Goal: Task Accomplishment & Management: Use online tool/utility

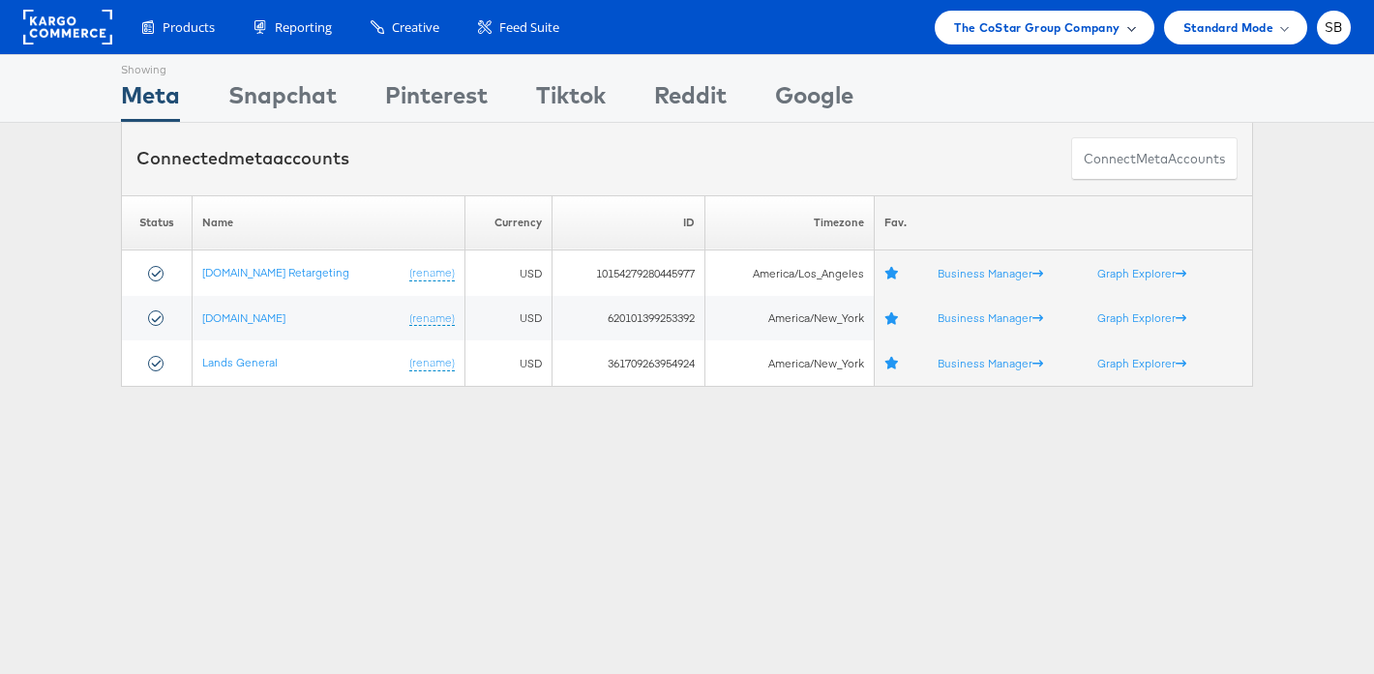
click at [1012, 22] on span "The CoStar Group Company" at bounding box center [1036, 27] width 165 height 20
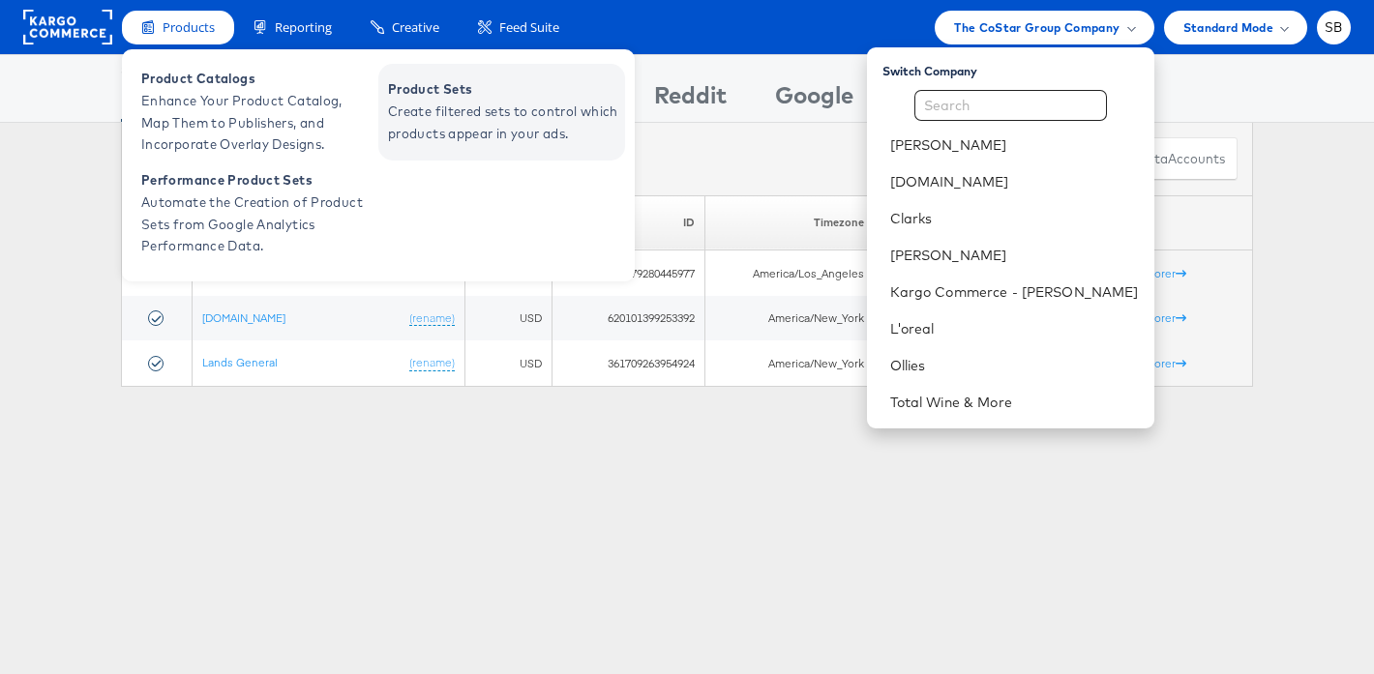
click at [461, 96] on span "Product Sets" at bounding box center [504, 89] width 232 height 22
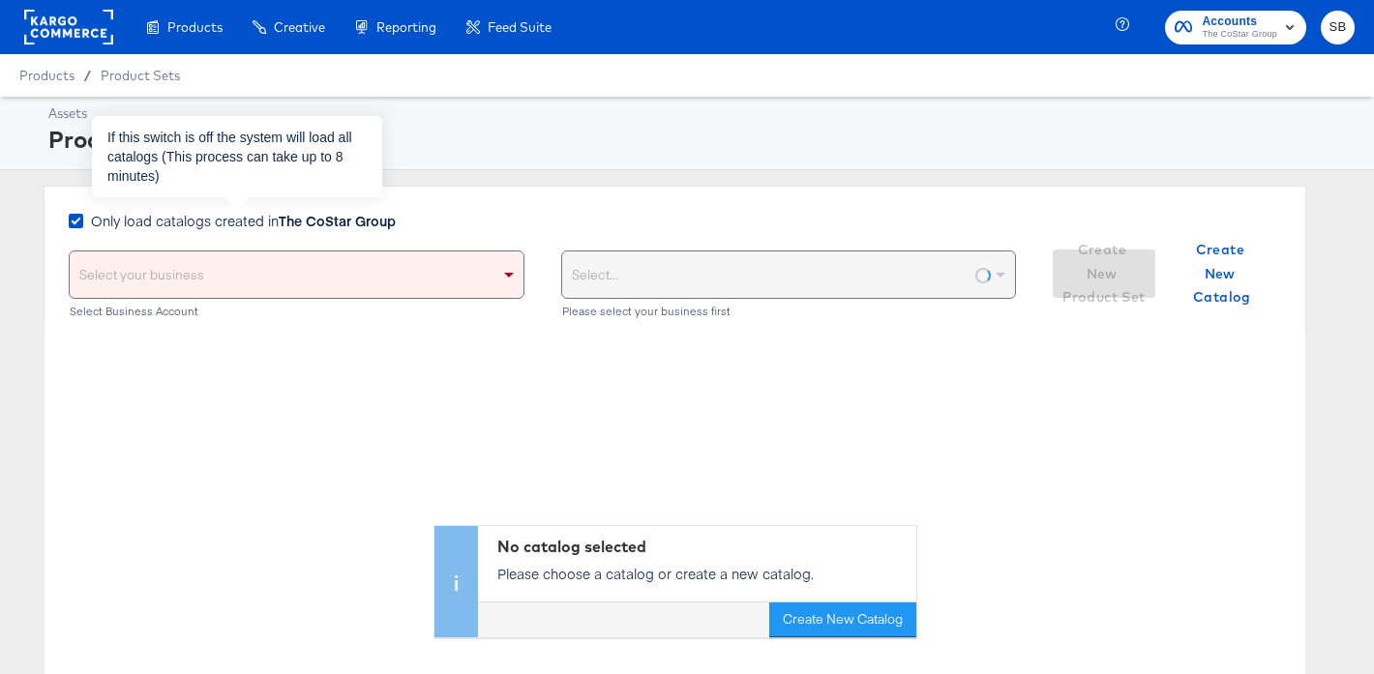
click at [185, 220] on span "Only load catalogs created in The CoStar Group" at bounding box center [243, 220] width 305 height 19
click at [0, 0] on input "Only load catalogs created in The CoStar Group" at bounding box center [0, 0] width 0 height 0
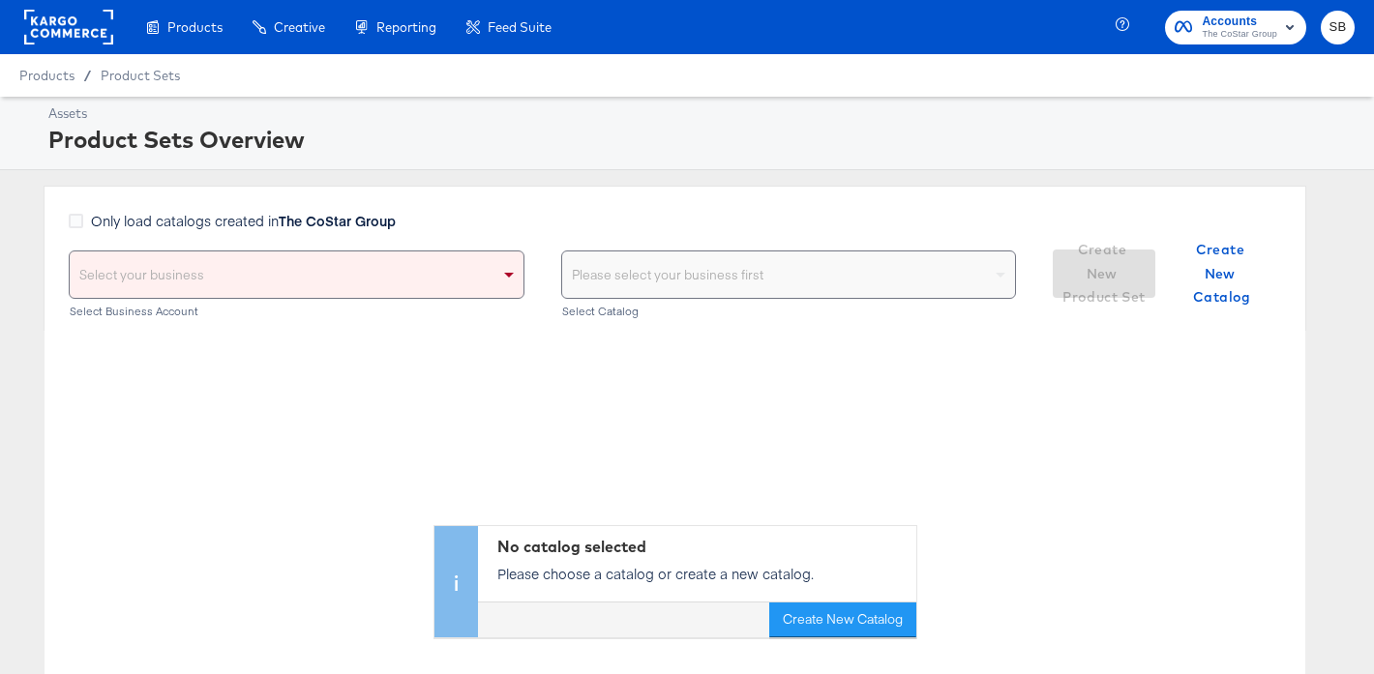
click at [174, 264] on div "Select your business" at bounding box center [297, 275] width 454 height 46
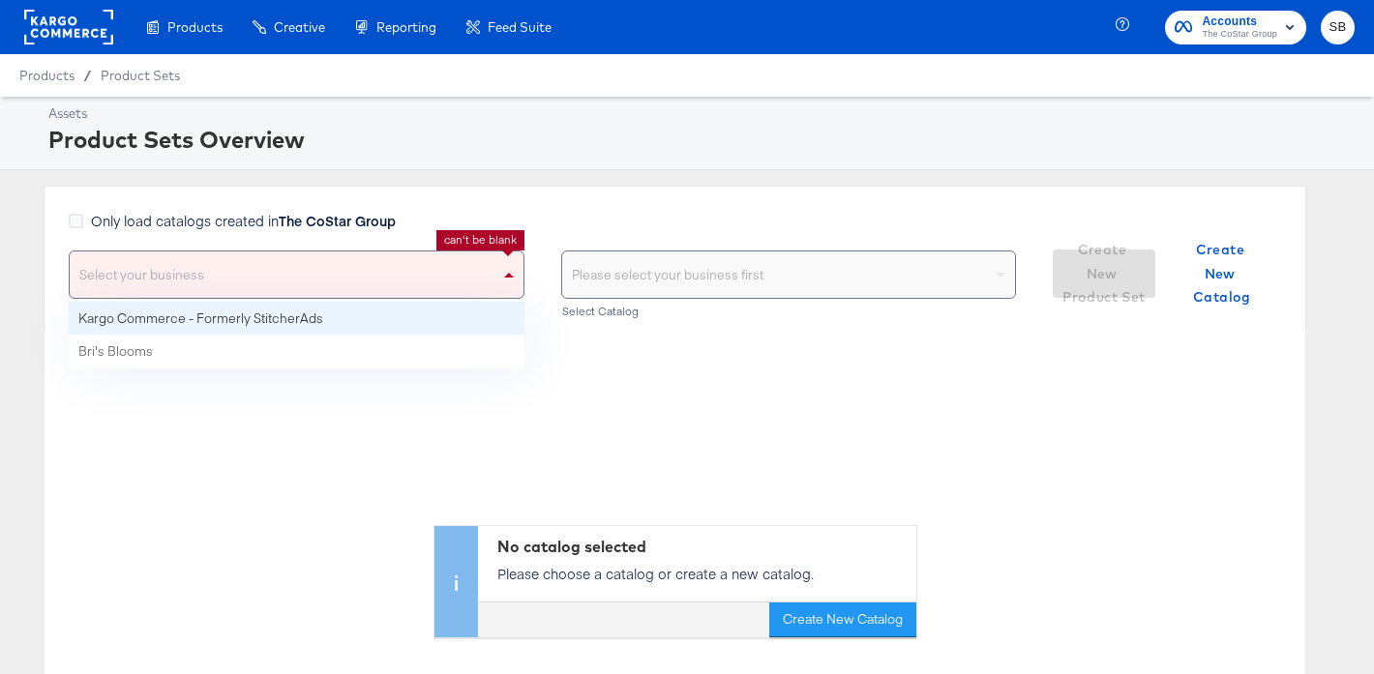
click at [533, 193] on div "Only load catalogs created in The CoStar Group Select your business Kargo Comme…" at bounding box center [675, 258] width 1262 height 145
click at [157, 276] on div "Select your business" at bounding box center [297, 275] width 454 height 46
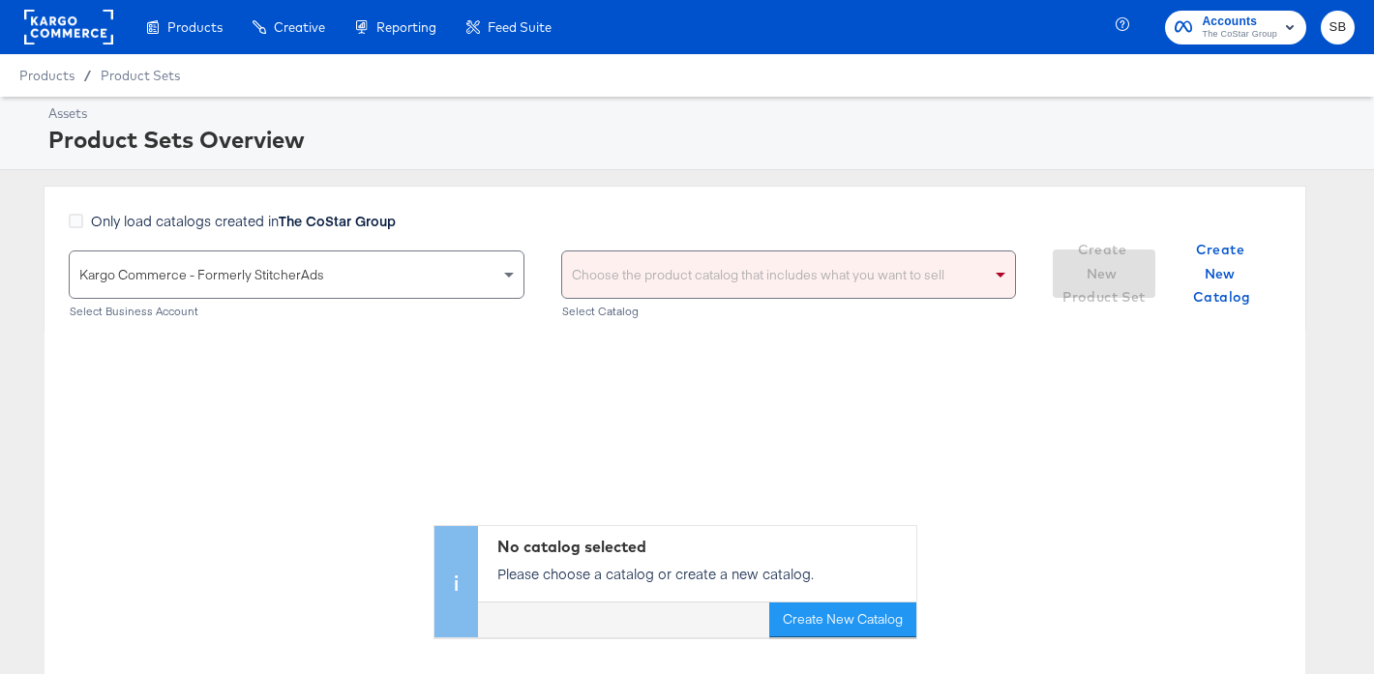
click at [733, 277] on div "Choose the product catalog that includes what you want to sell" at bounding box center [789, 275] width 454 height 46
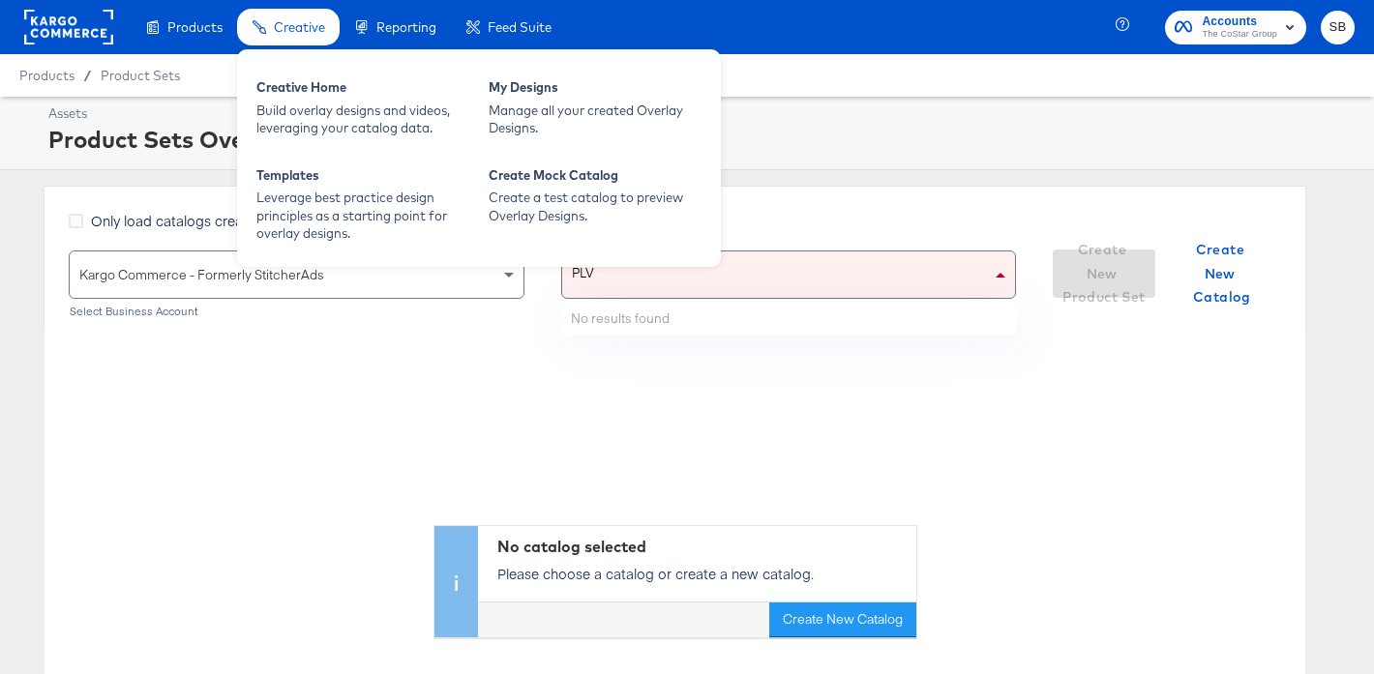
type input "PLV"
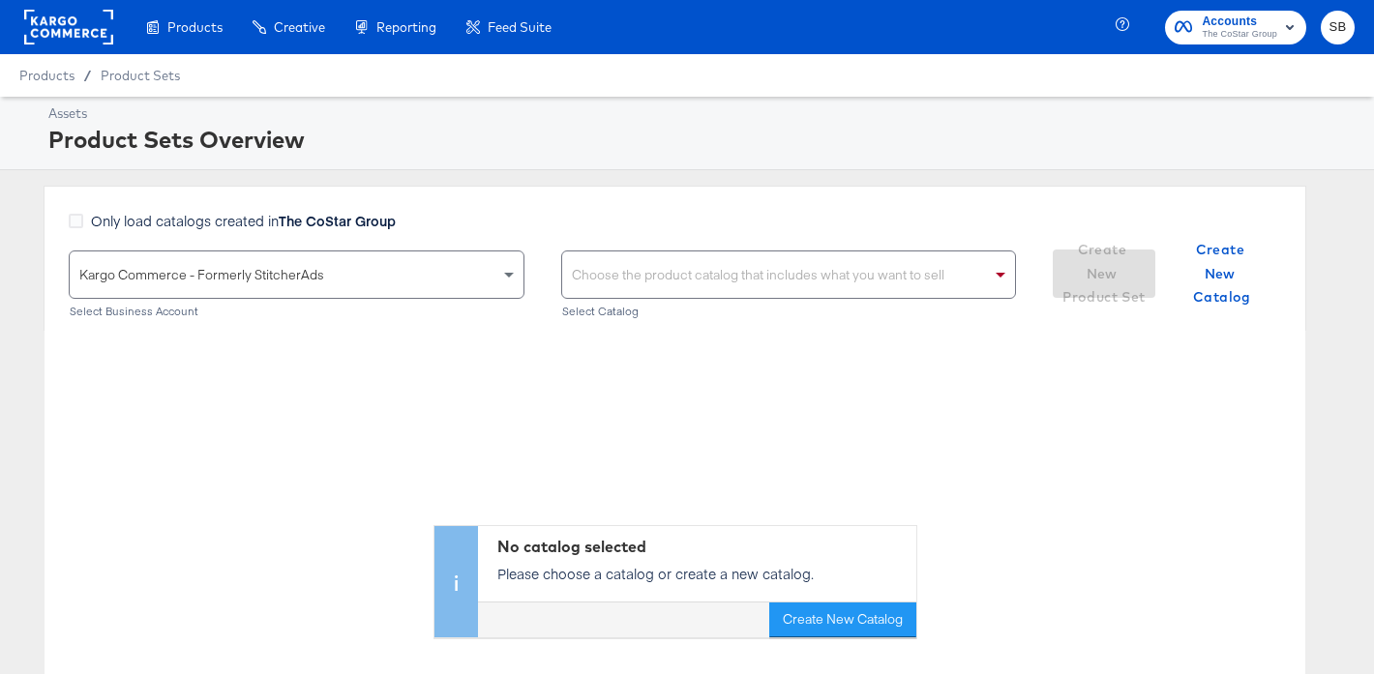
click at [694, 270] on div "Choose the product catalog that includes what you want to sell" at bounding box center [789, 275] width 454 height 46
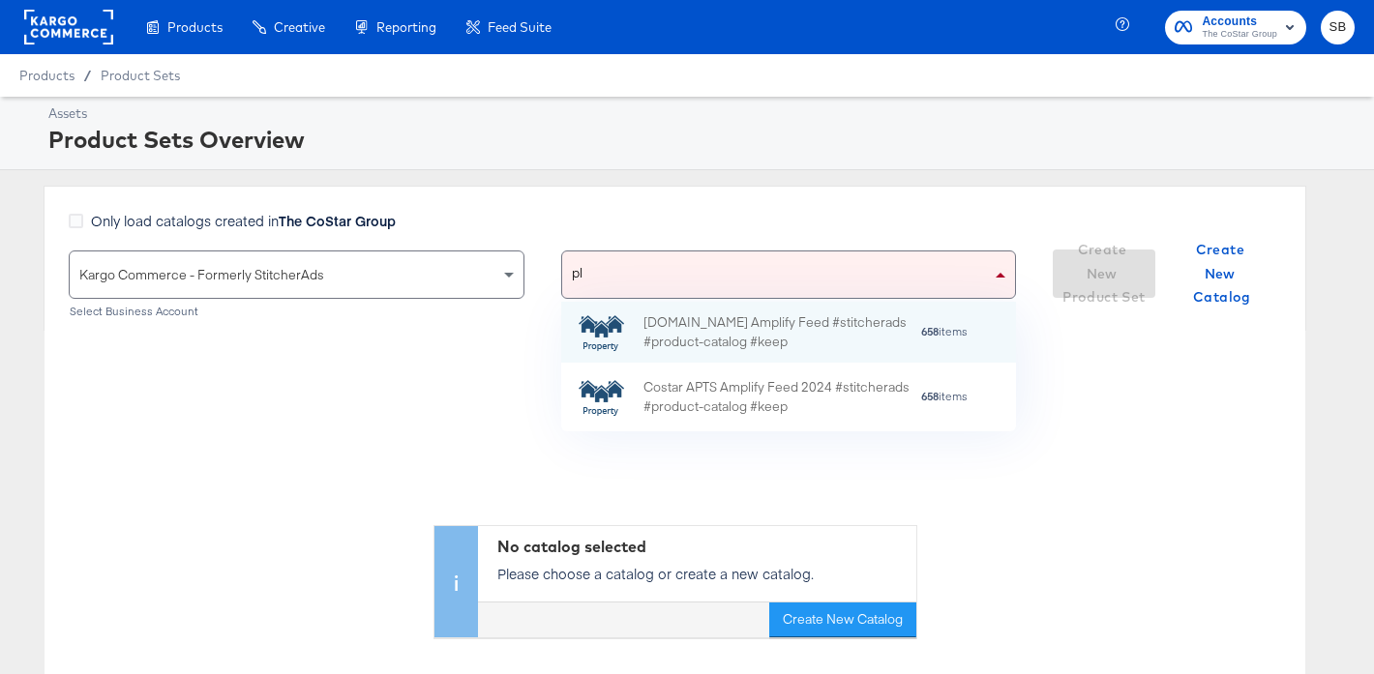
scroll to position [130, 455]
click at [654, 279] on div "pl pl" at bounding box center [777, 275] width 430 height 46
type input "p"
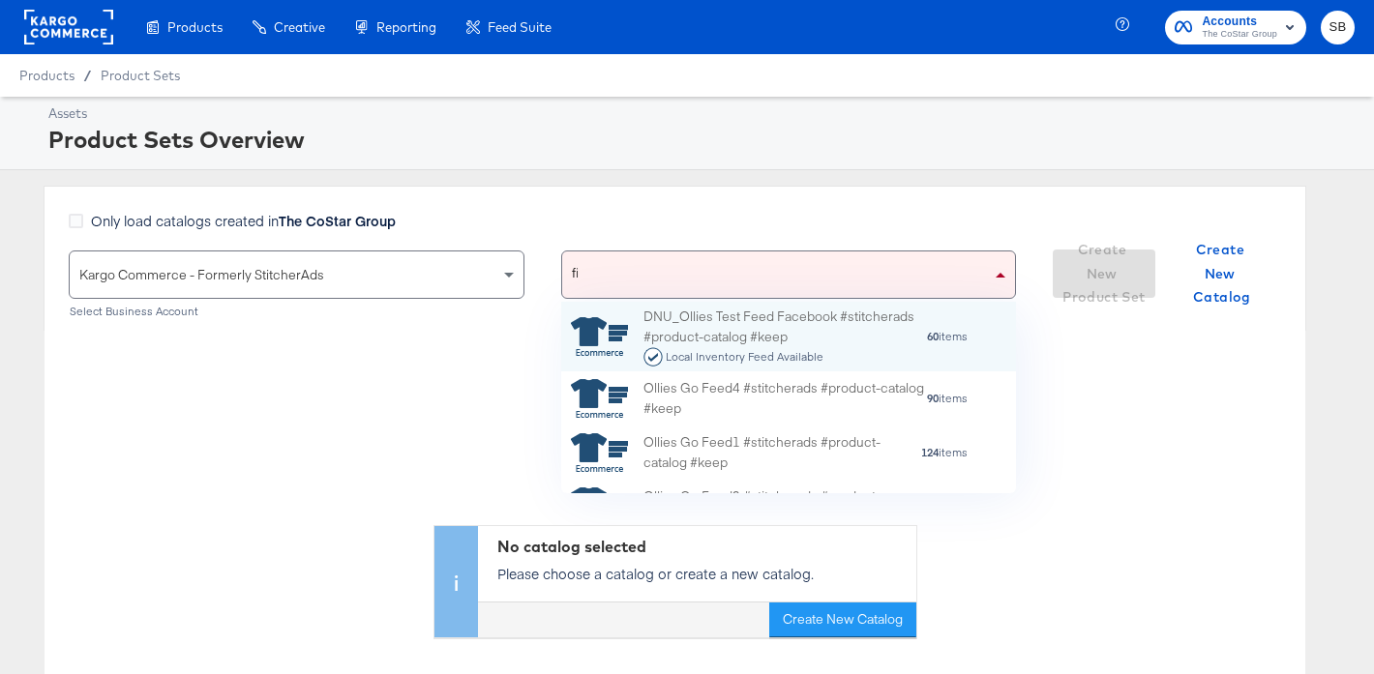
scroll to position [0, 1]
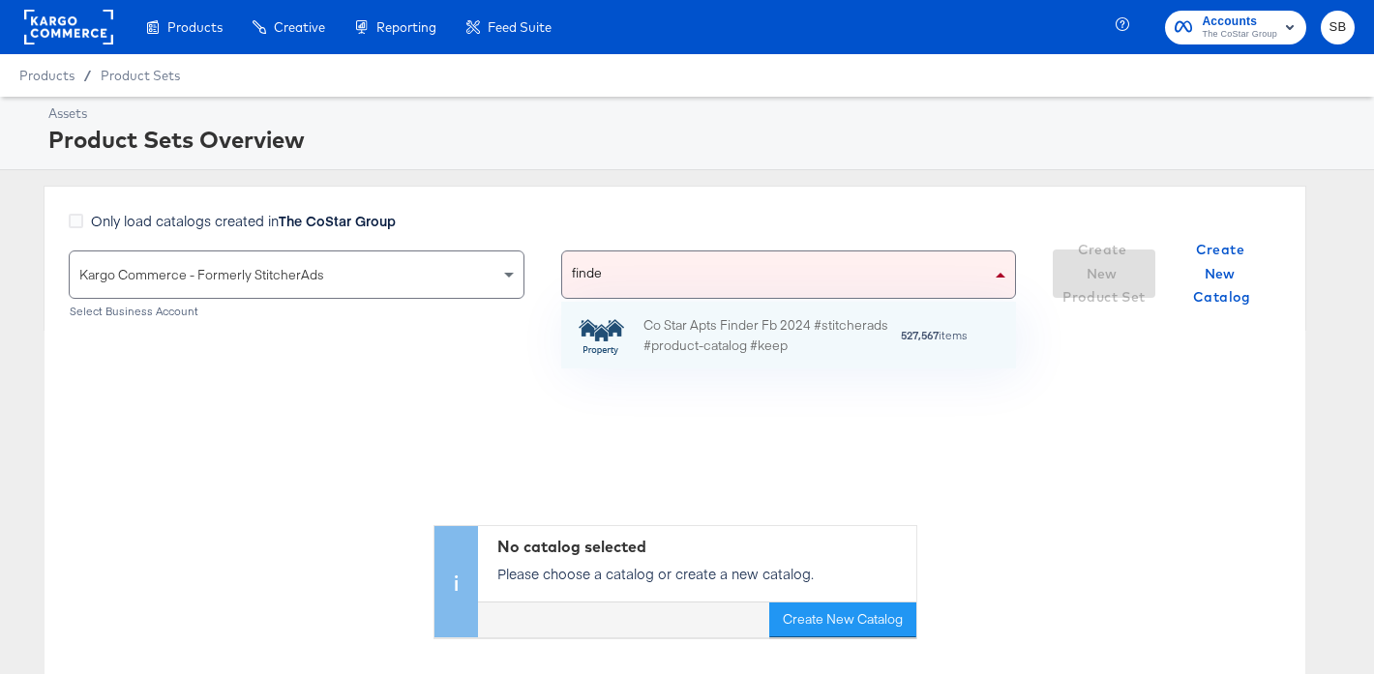
type input "finder"
click at [711, 353] on div "Co Star Apts Finder Fb 2024 #stitcherads #product-catalog #keep" at bounding box center [771, 335] width 256 height 41
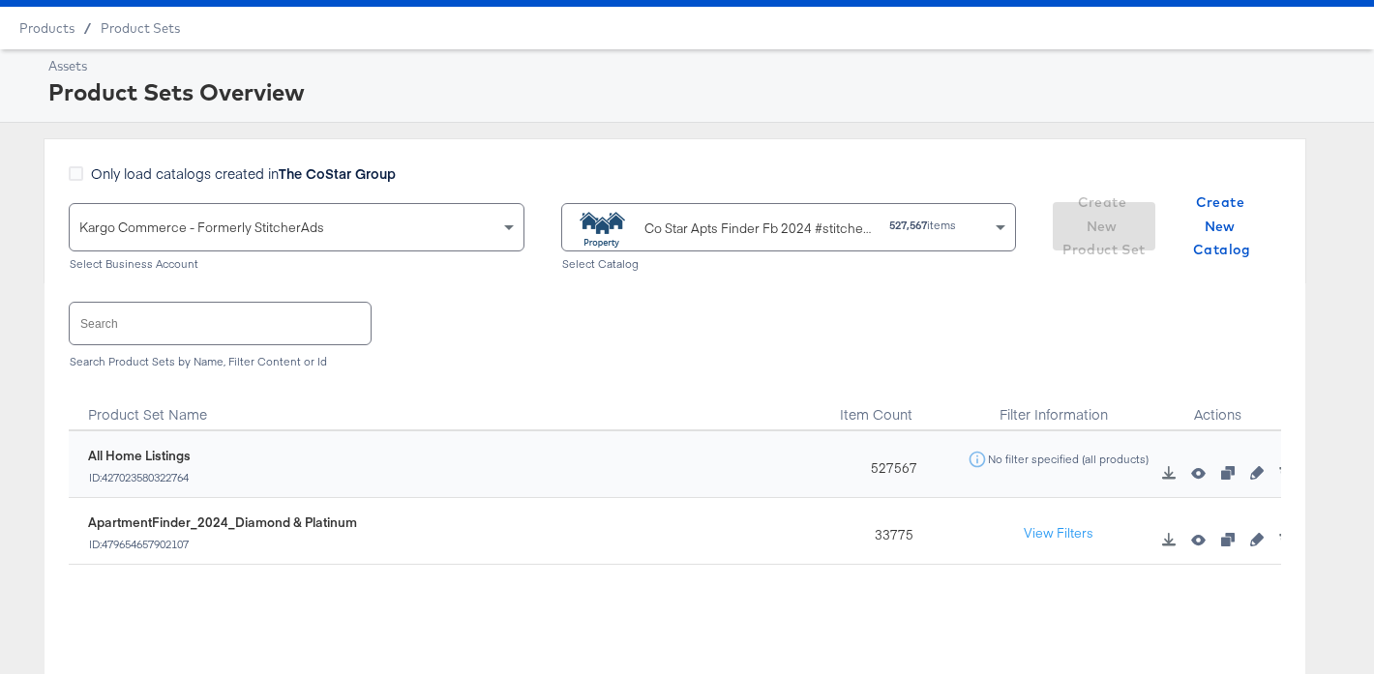
scroll to position [54, 0]
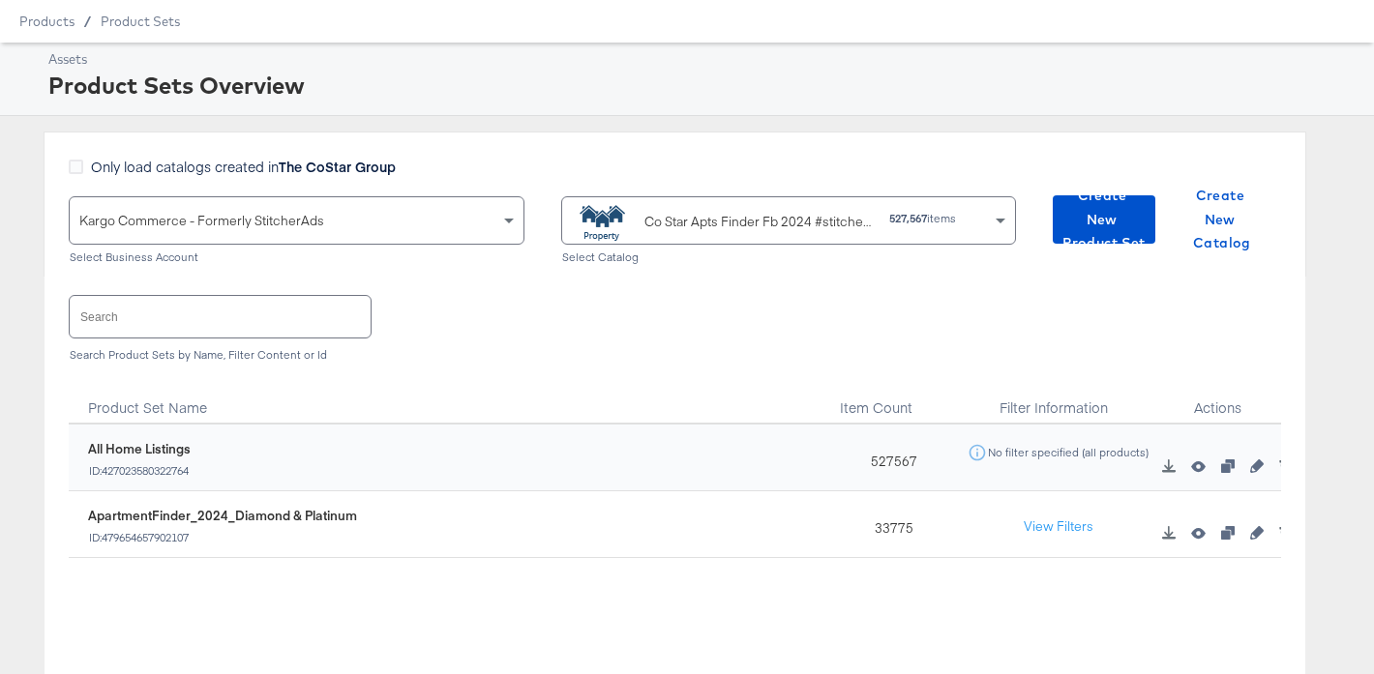
click at [673, 222] on div "Co Star Apts Finder Fb 2024 #stitcherads #product-catalog #keep" at bounding box center [759, 222] width 230 height 20
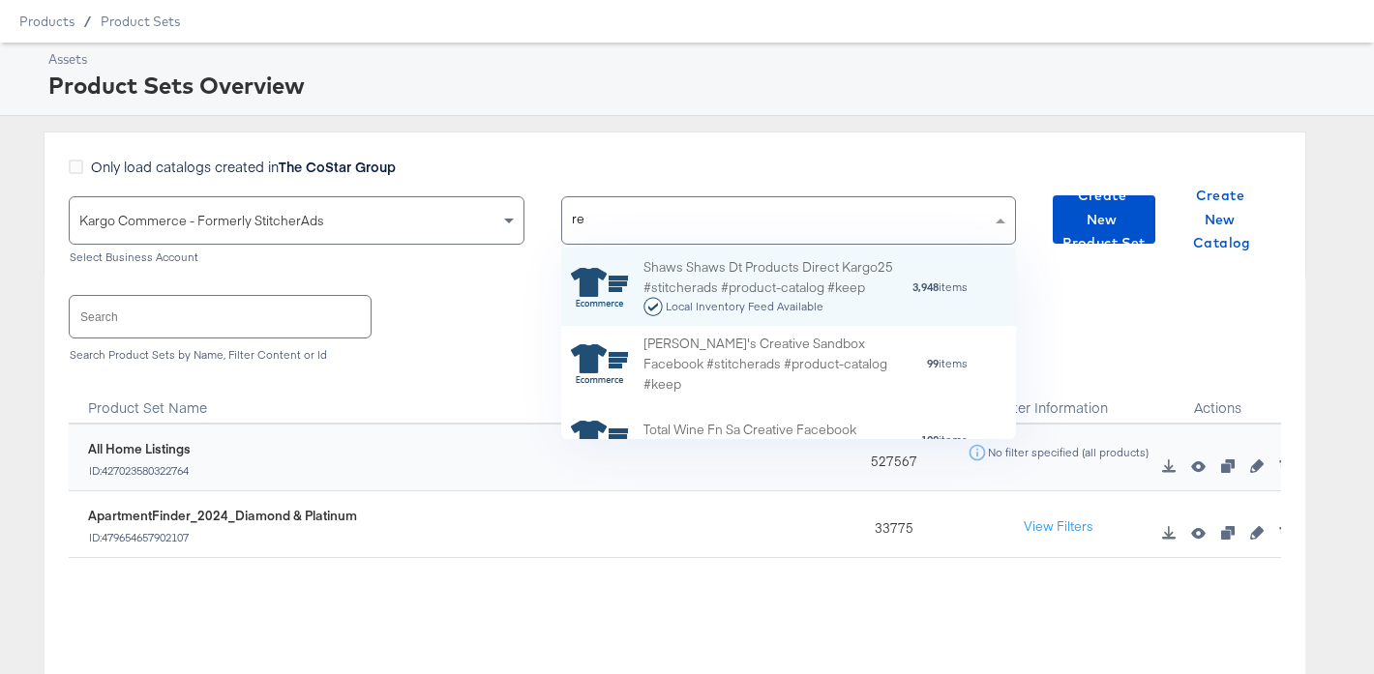
scroll to position [1, 1]
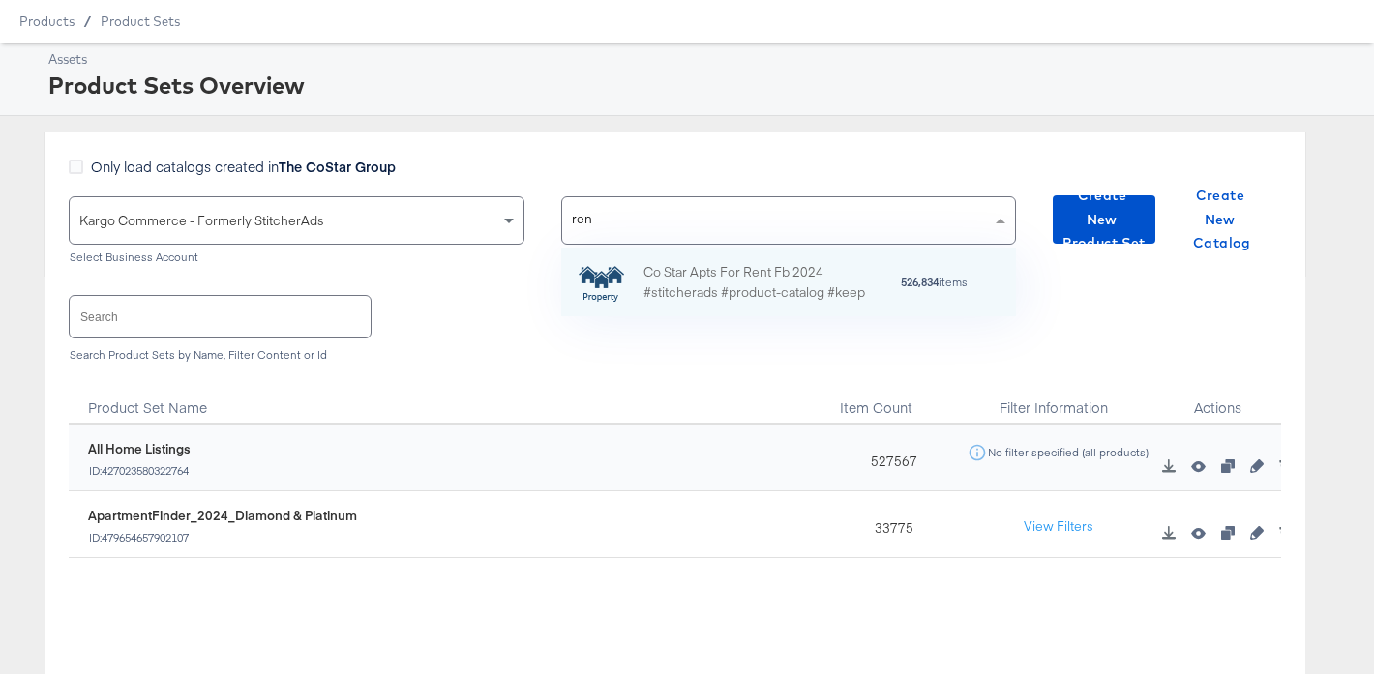
type input "rent"
click at [741, 264] on div "Co Star Apts For Rent Fb 2024 #stitcherads #product-catalog #keep" at bounding box center [771, 282] width 256 height 41
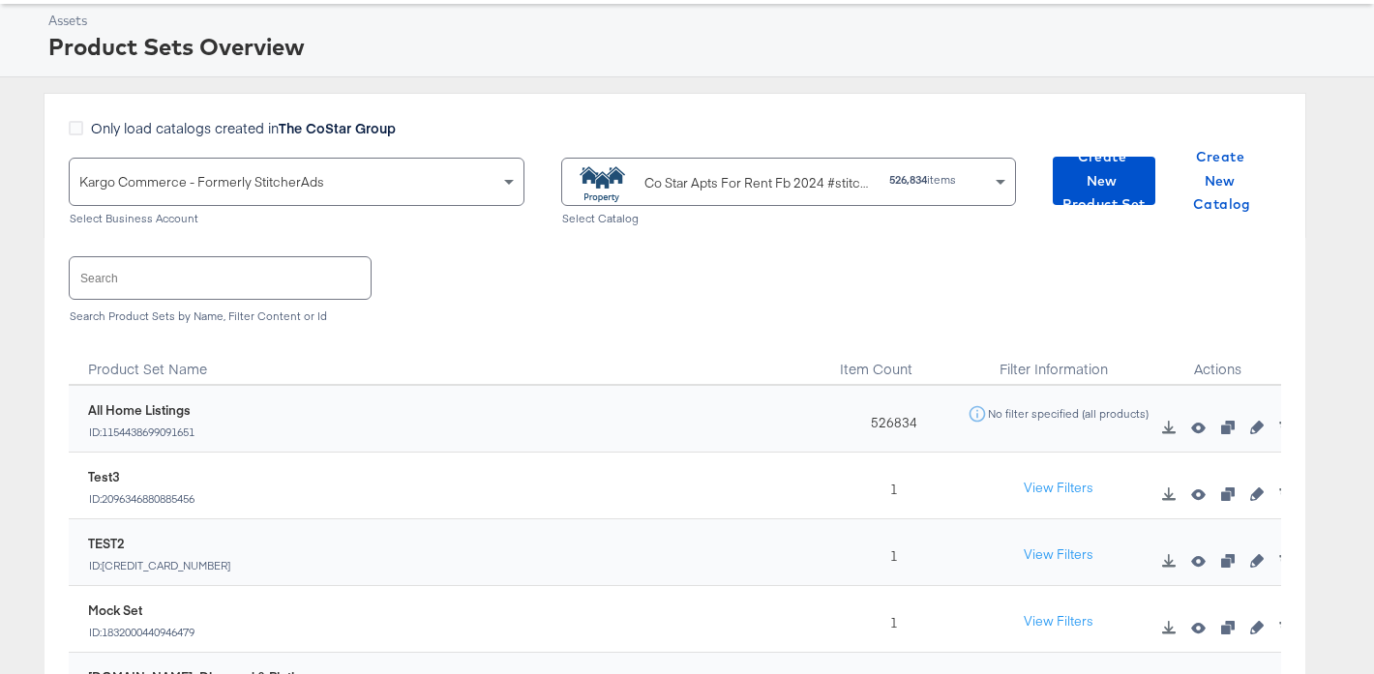
scroll to position [76, 0]
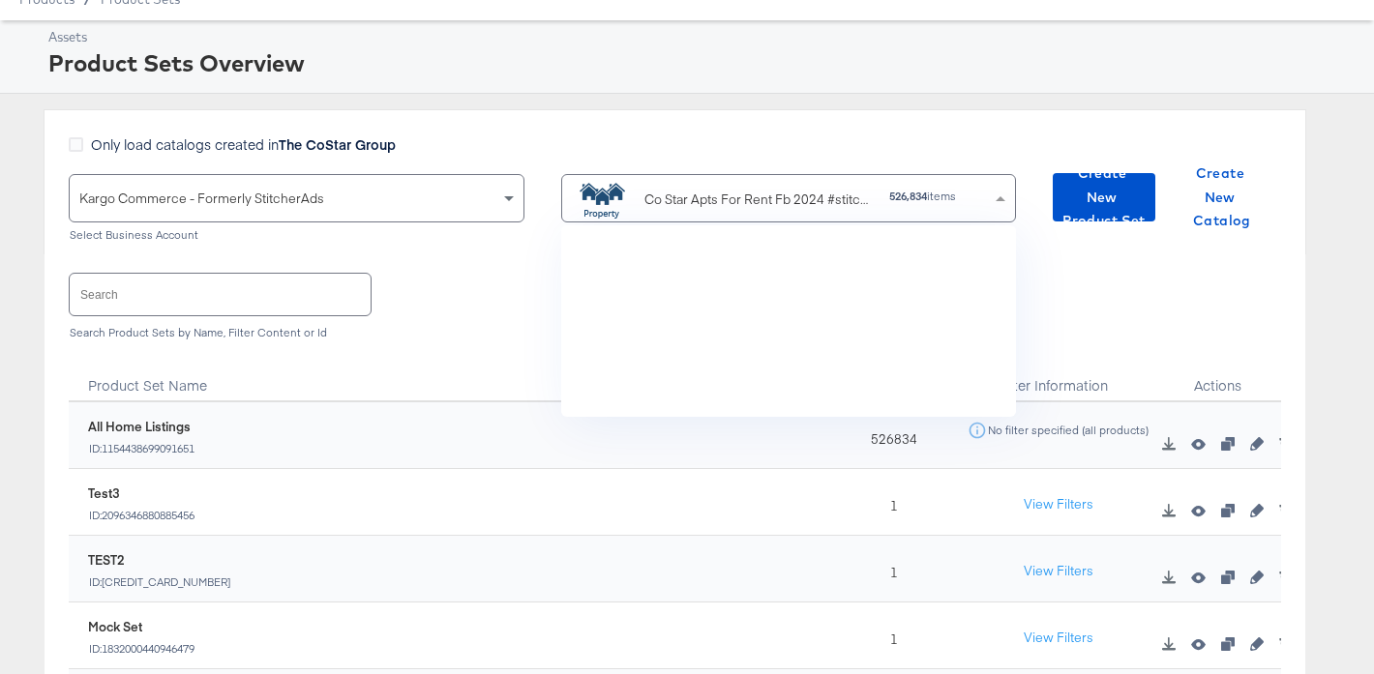
click at [718, 199] on div "Co Star Apts For Rent Fb 2024 #stitcherads #product-catalog #keep" at bounding box center [759, 200] width 230 height 20
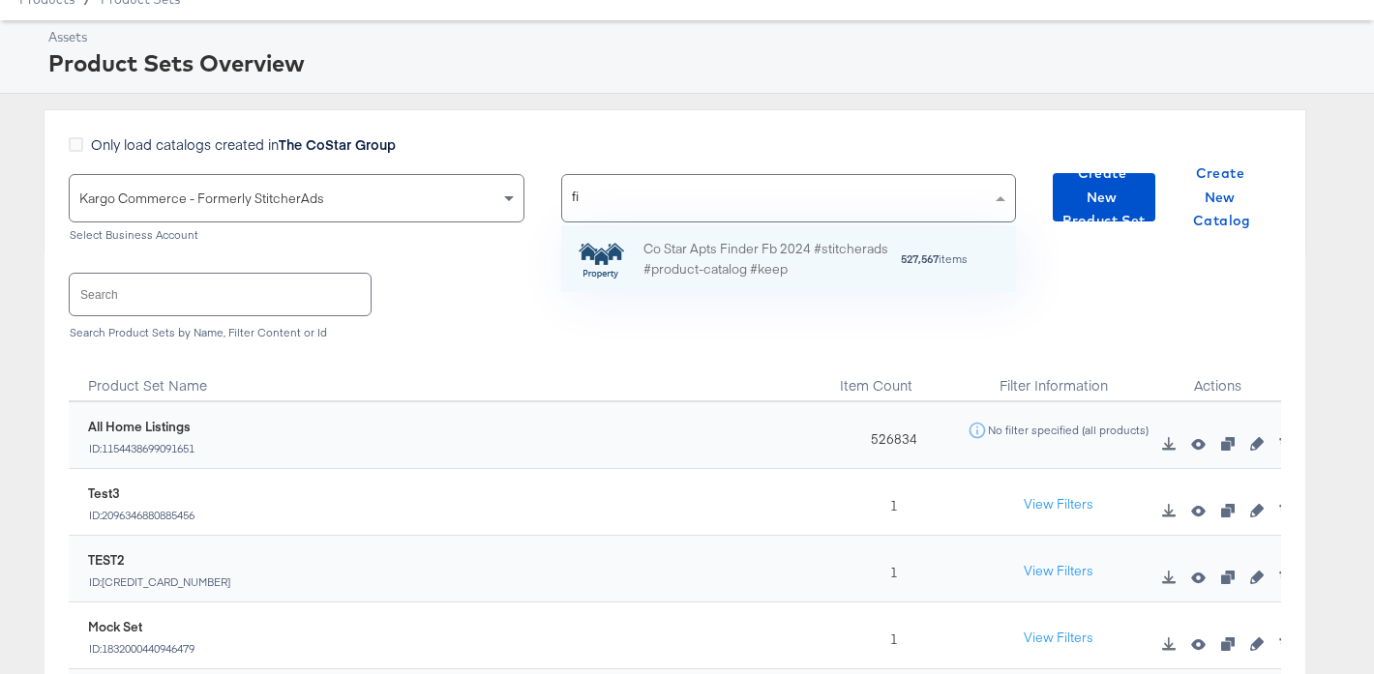
scroll to position [0, 1]
type input "find"
click at [735, 244] on div "Co Star Apts Finder Fb 2024 #stitcherads #product-catalog #keep" at bounding box center [771, 259] width 256 height 41
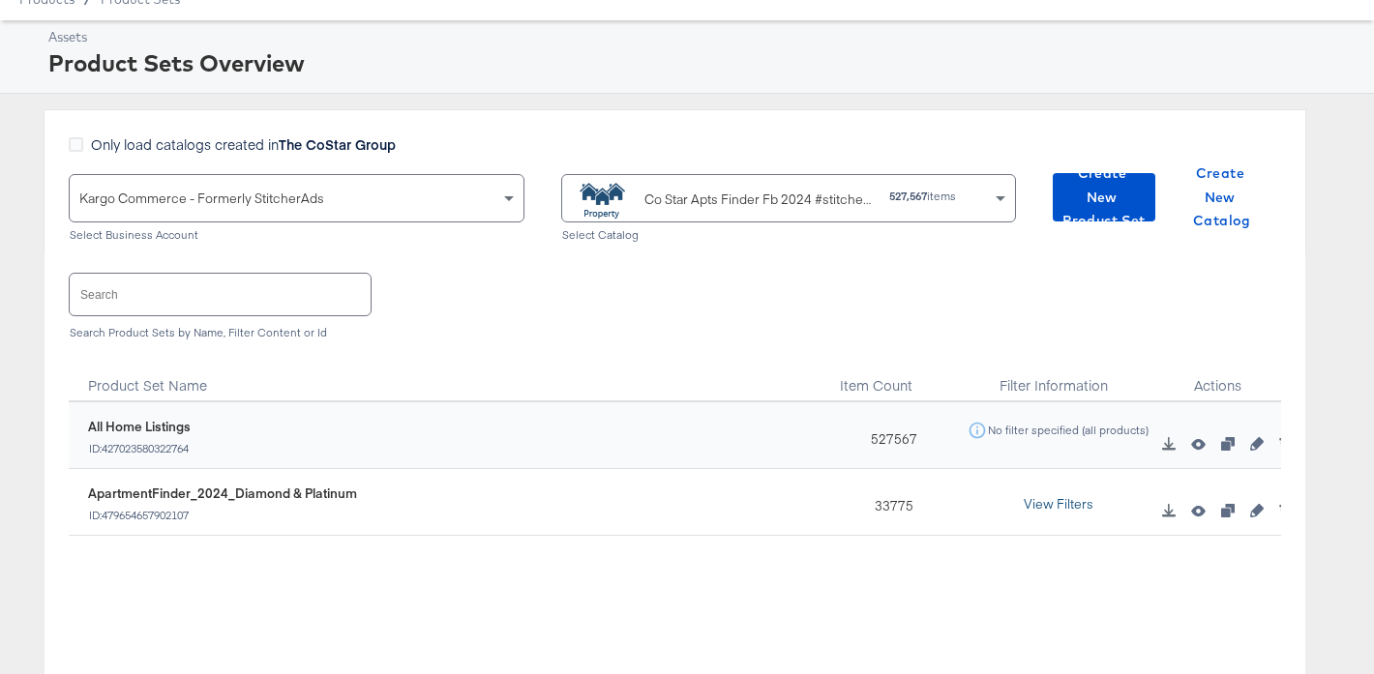
click at [1066, 514] on button "View Filters" at bounding box center [1058, 505] width 97 height 35
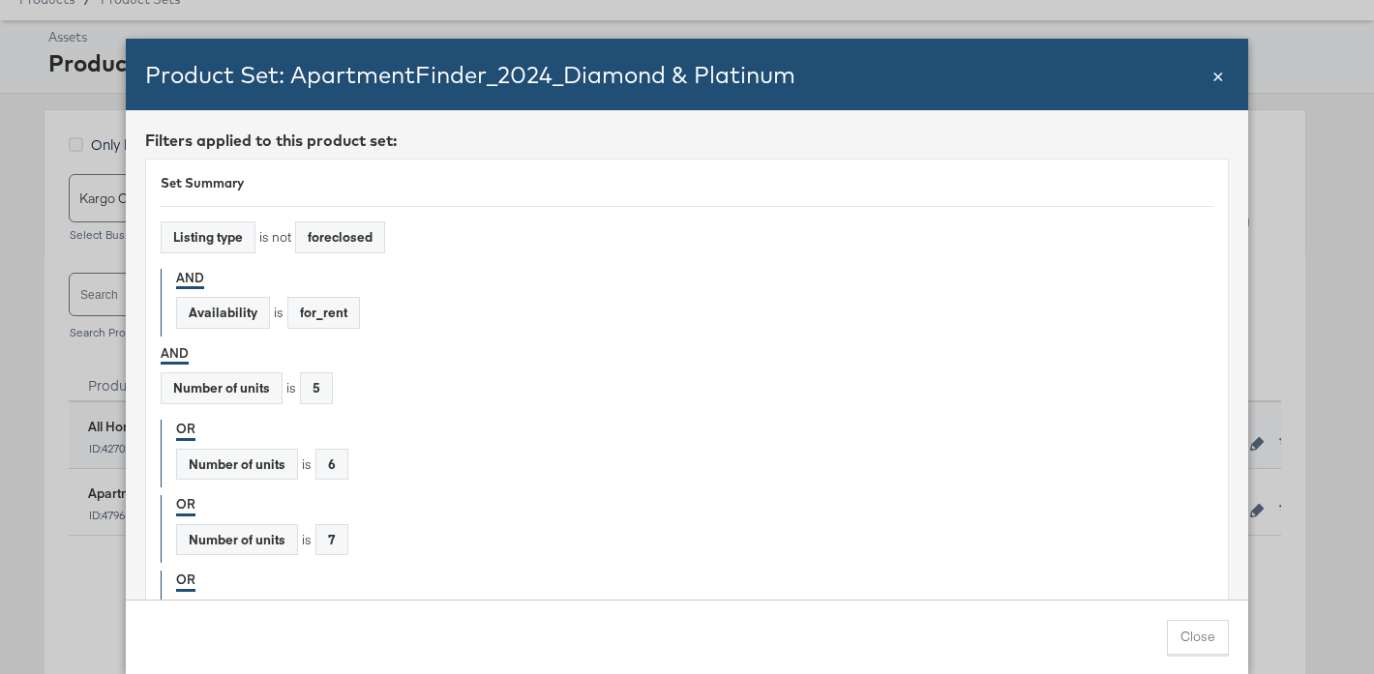
click at [1216, 69] on span "×" at bounding box center [1218, 74] width 12 height 26
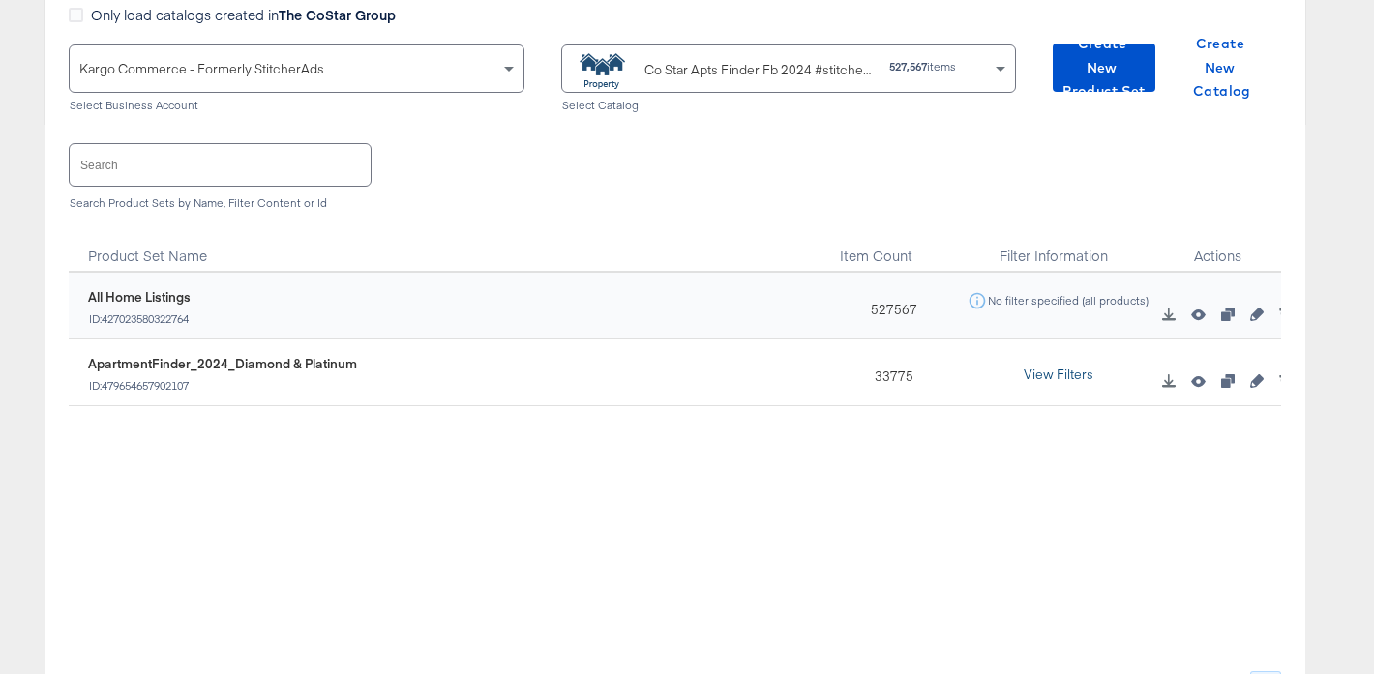
scroll to position [0, 0]
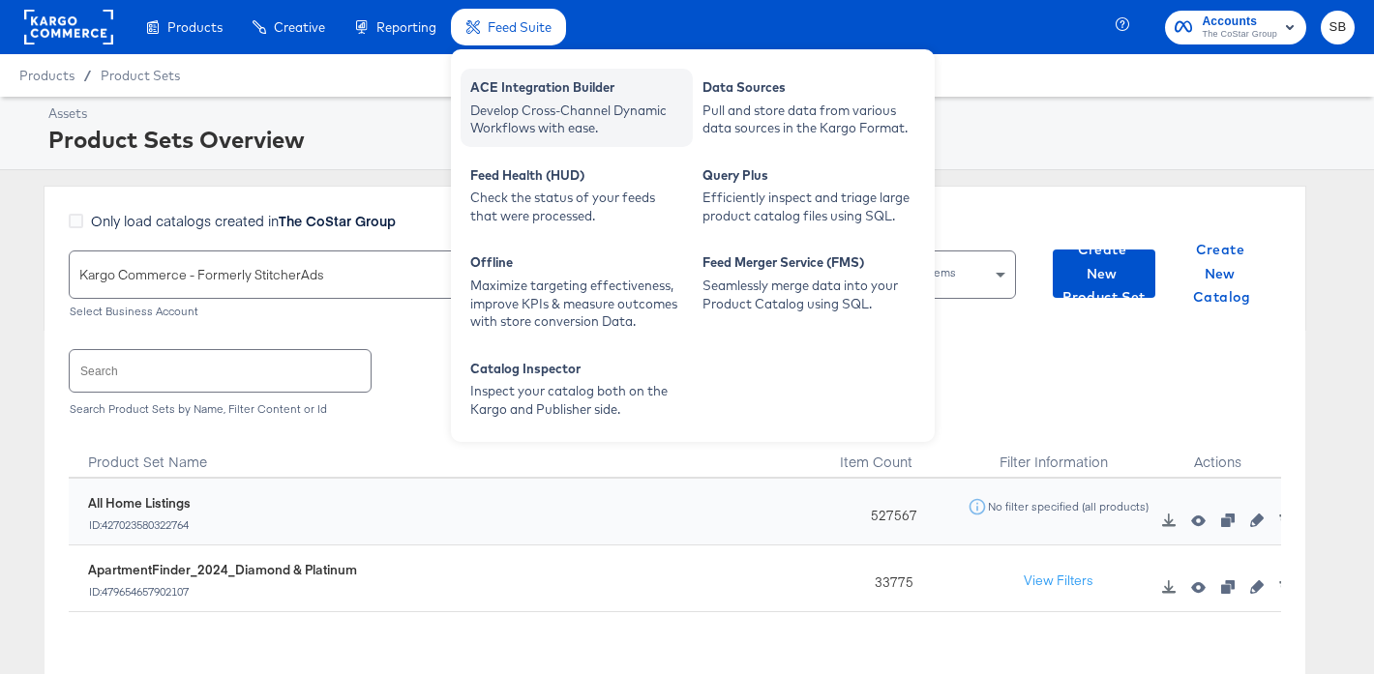
click at [533, 118] on div "Develop Cross-Channel Dynamic Workflows with ease." at bounding box center [576, 120] width 213 height 36
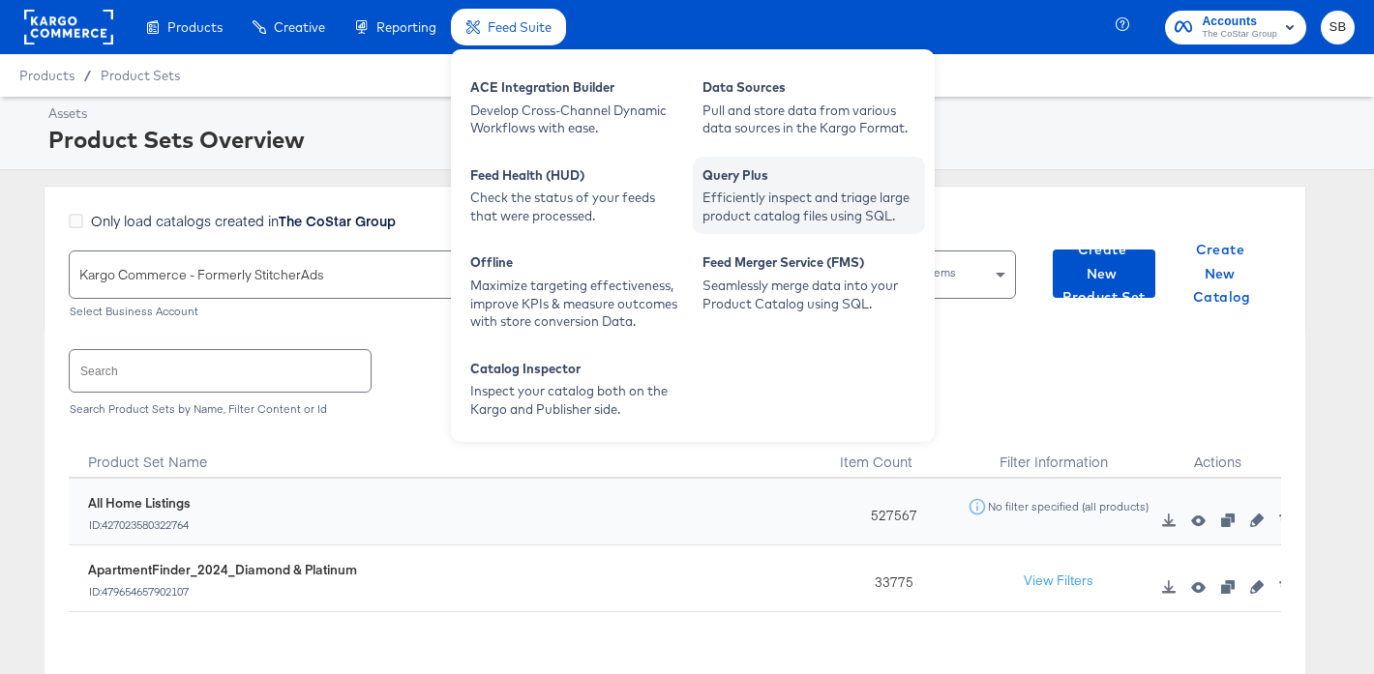
click at [750, 214] on div "Efficiently inspect and triage large product catalog files using SQL." at bounding box center [808, 207] width 213 height 36
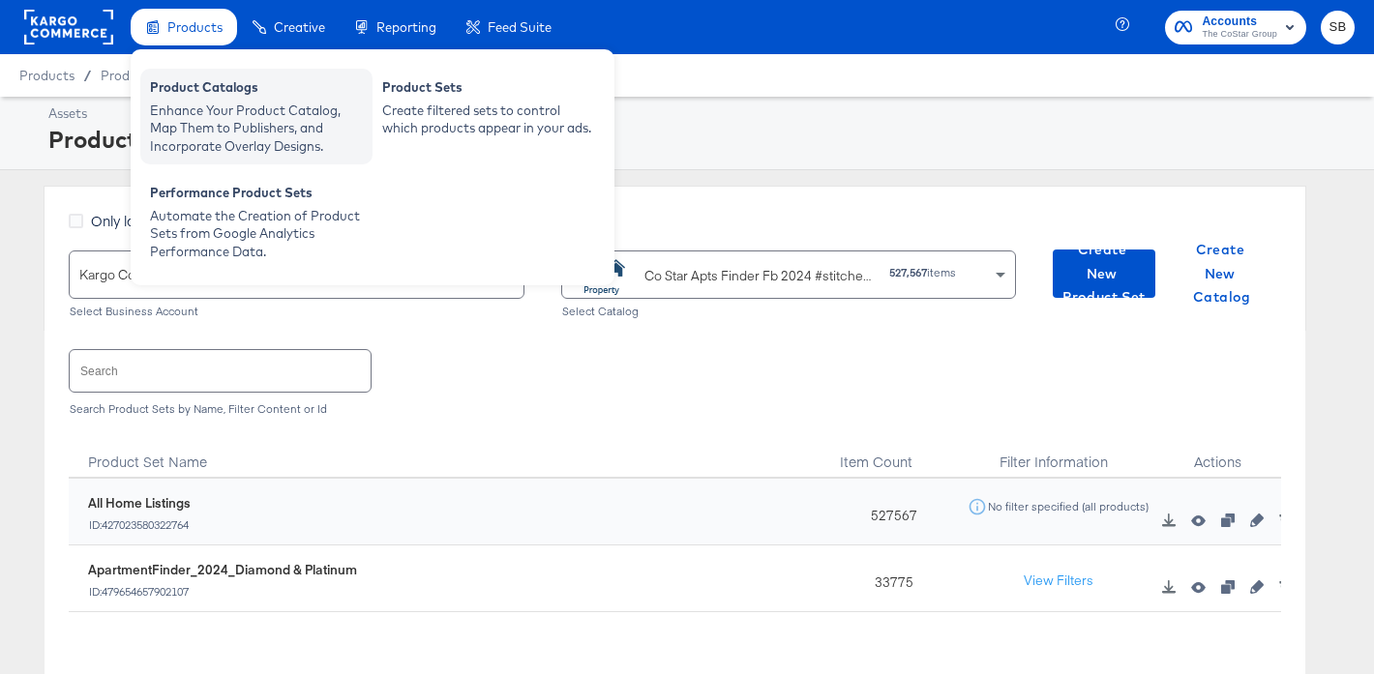
click at [249, 127] on div "Enhance Your Product Catalog, Map Them to Publishers, and Incorporate Overlay D…" at bounding box center [256, 129] width 213 height 54
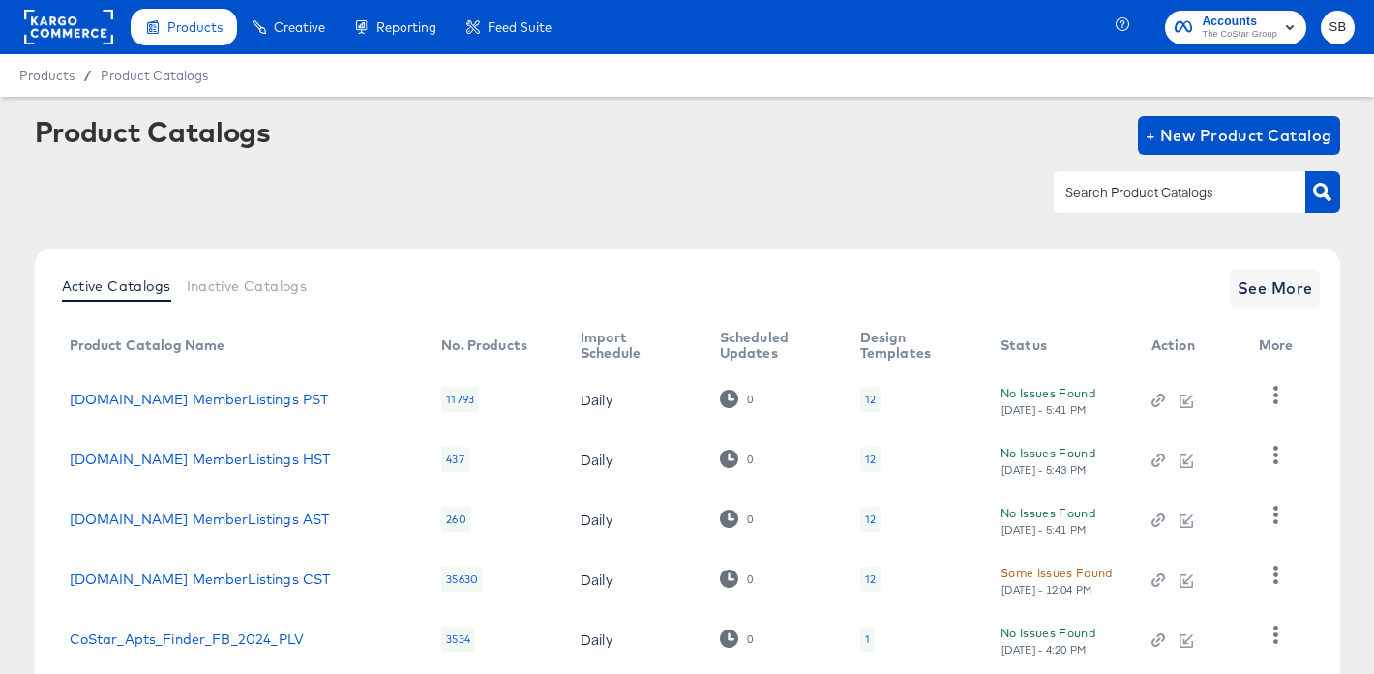
click at [1128, 184] on input "text" at bounding box center [1164, 193] width 206 height 22
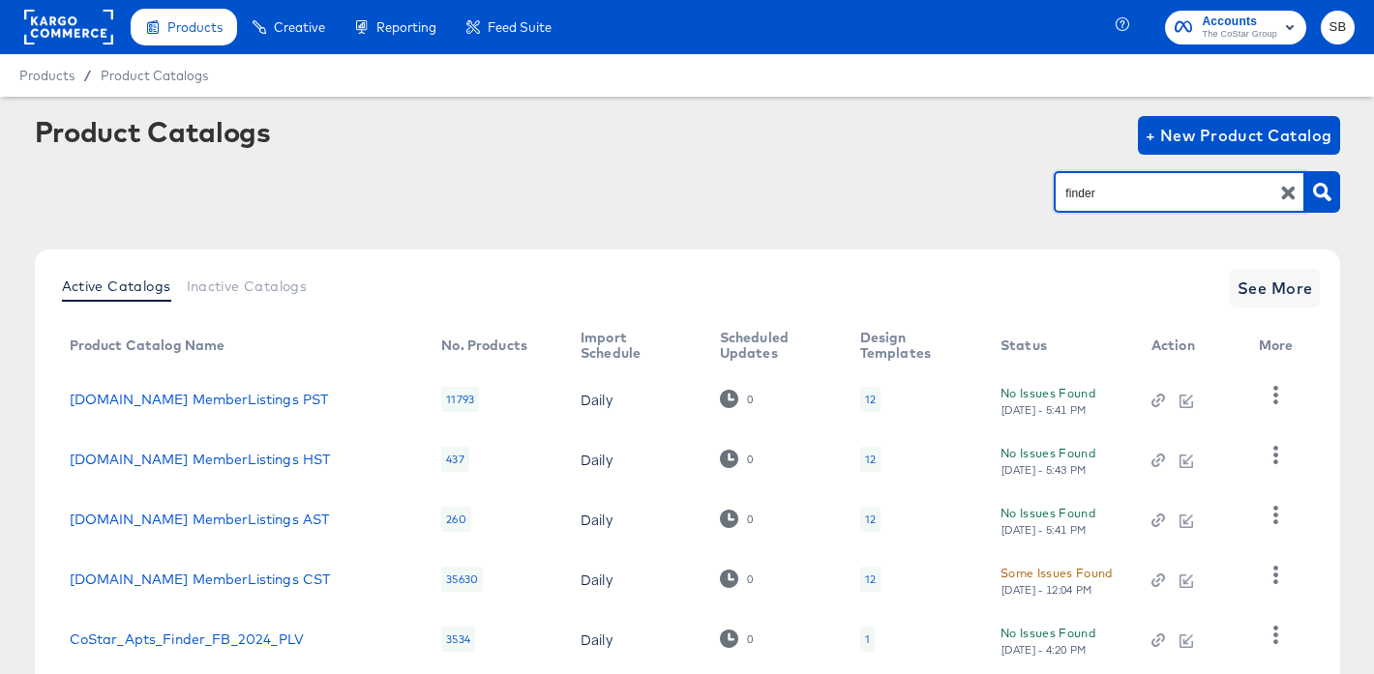
type input "finder"
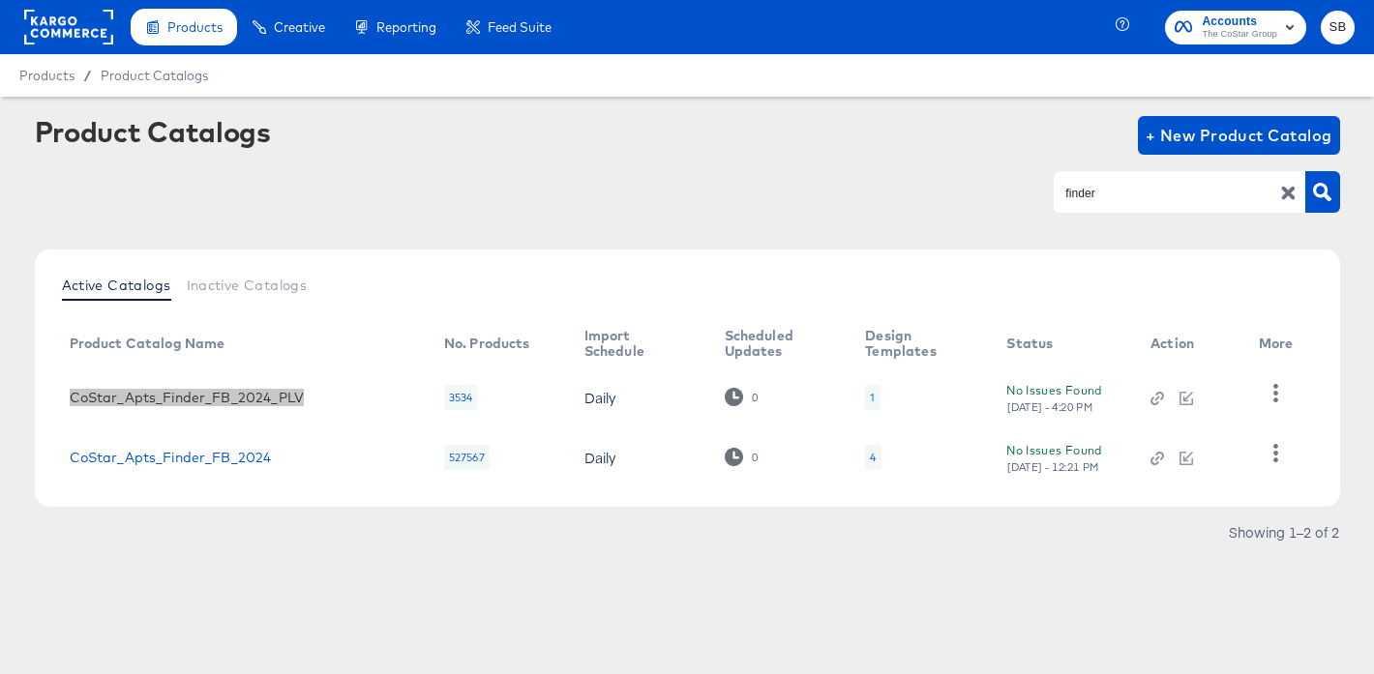
drag, startPoint x: 240, startPoint y: 396, endPoint x: 948, endPoint y: 44, distance: 790.9
click at [0, 0] on div "Products Creative Reporting Feed Suite Accounts The CoStar Group SB Products / …" at bounding box center [687, 337] width 1374 height 674
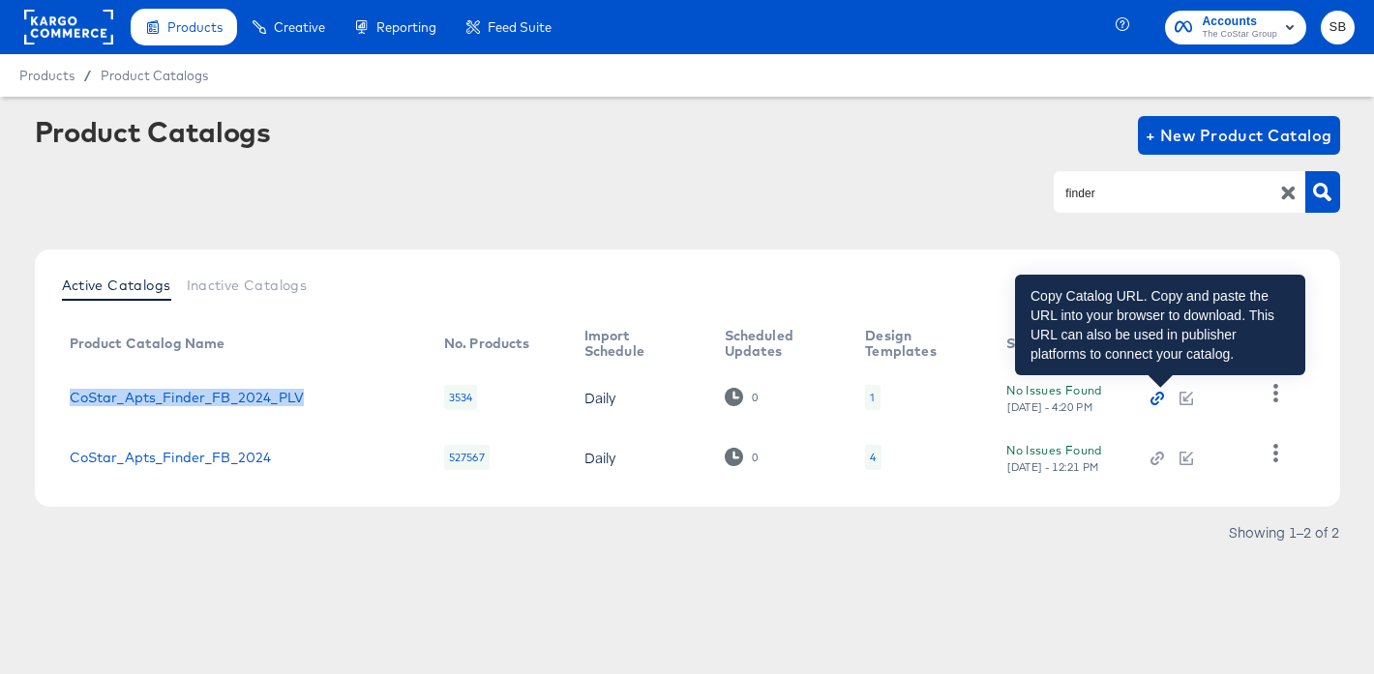
click at [1163, 395] on icon "button" at bounding box center [1157, 399] width 14 height 14
